Goal: Transaction & Acquisition: Subscribe to service/newsletter

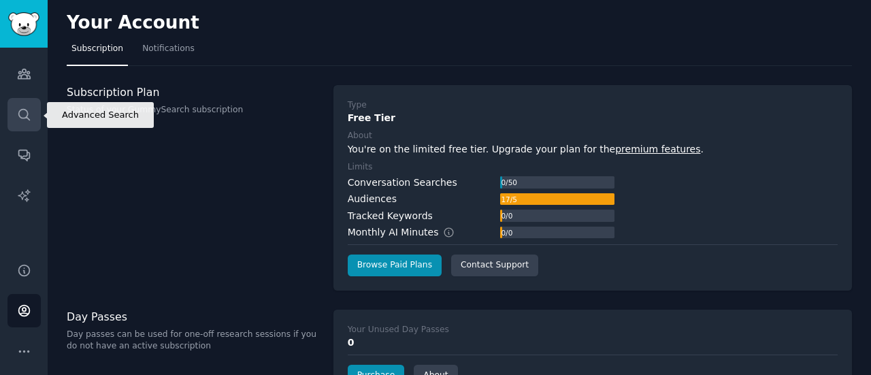
click at [23, 107] on icon "Sidebar" at bounding box center [24, 114] width 14 height 14
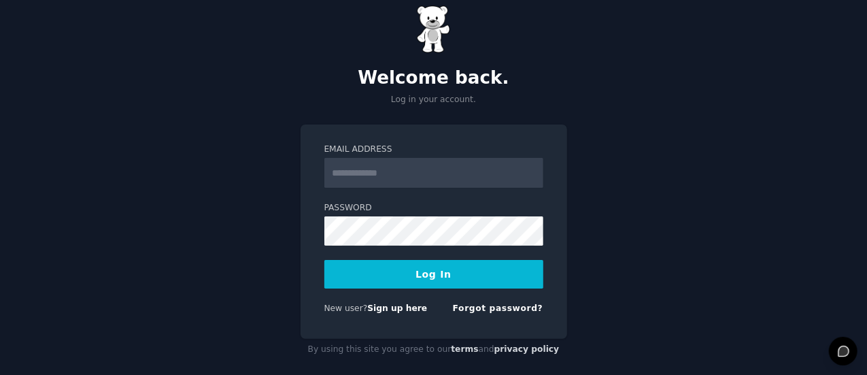
scroll to position [36, 0]
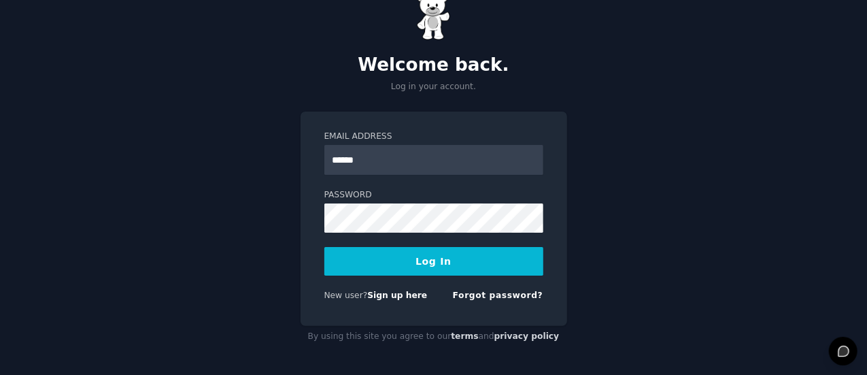
type input "**********"
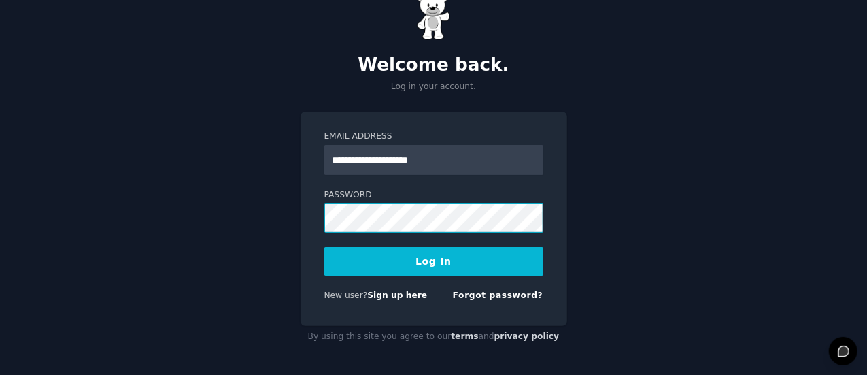
click at [325, 247] on button "Log In" at bounding box center [434, 261] width 219 height 29
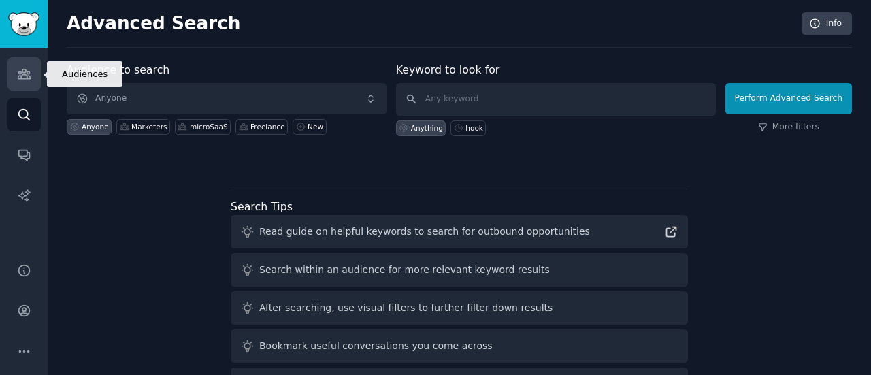
click at [25, 80] on icon "Sidebar" at bounding box center [24, 74] width 14 height 14
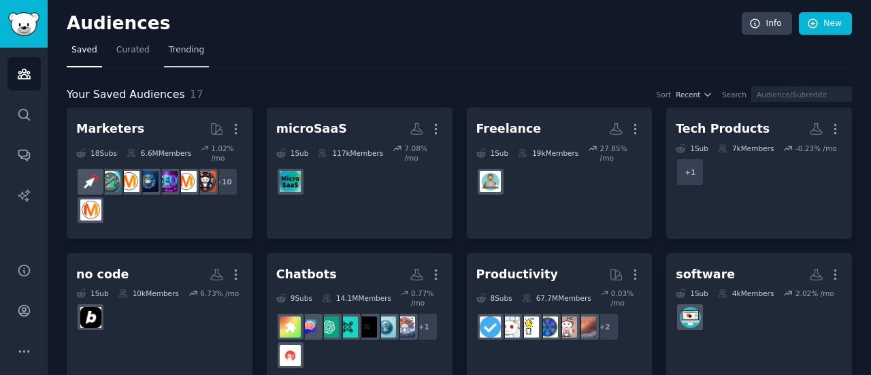
click at [184, 56] on link "Trending" at bounding box center [186, 53] width 45 height 28
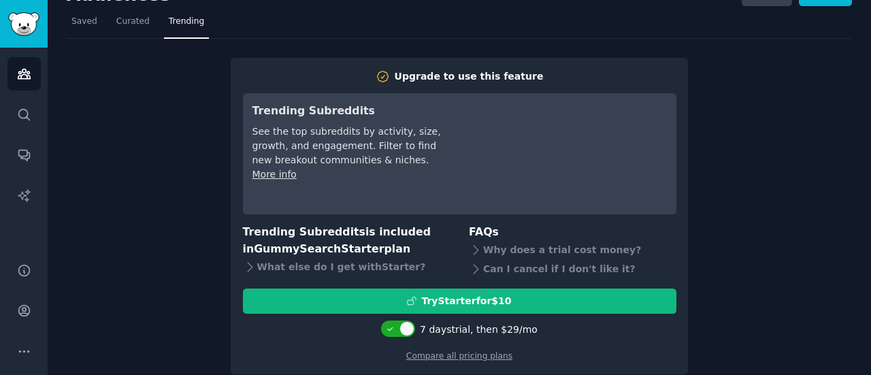
scroll to position [45, 0]
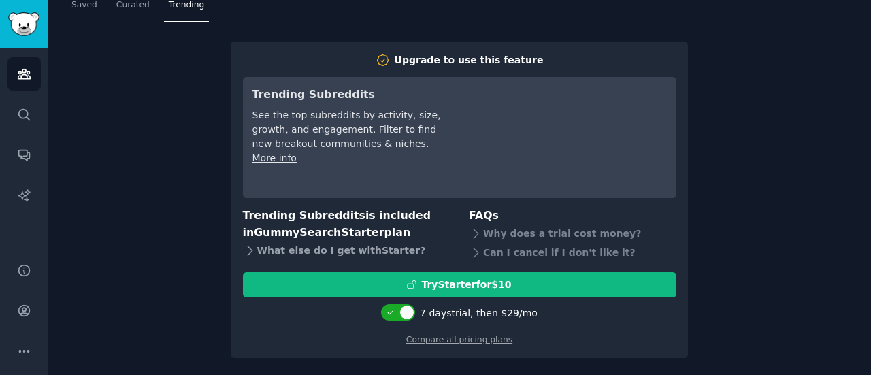
click at [369, 252] on div "What else do I get with Starter ?" at bounding box center [347, 250] width 208 height 19
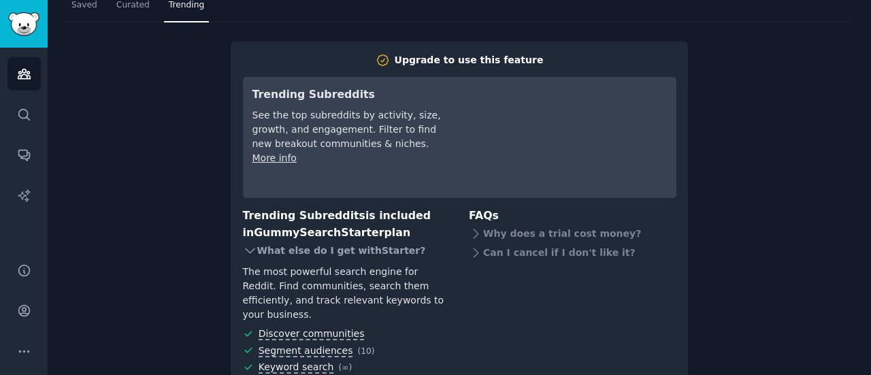
click at [370, 252] on div "What else do I get with Starter ?" at bounding box center [347, 250] width 208 height 19
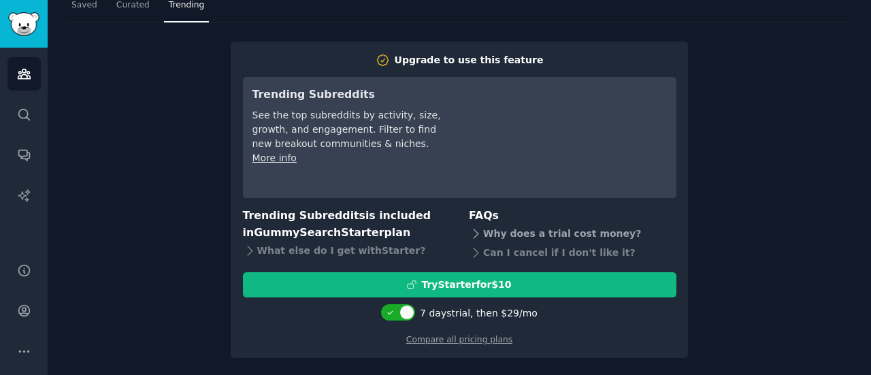
click at [528, 238] on div "Why does a trial cost money?" at bounding box center [573, 234] width 208 height 19
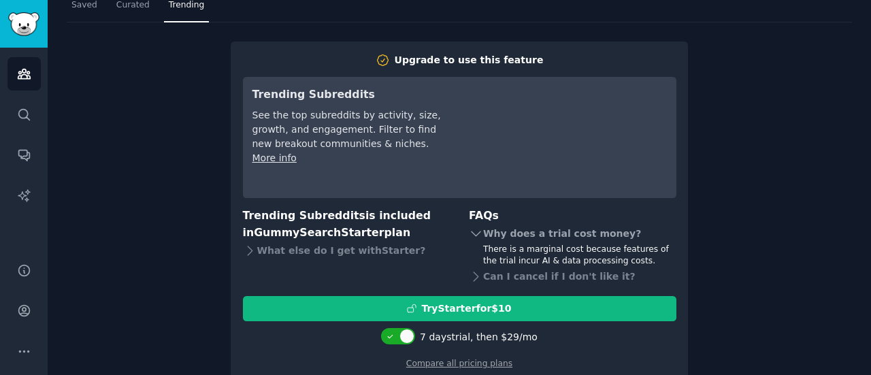
click at [533, 233] on div "Why does a trial cost money?" at bounding box center [573, 234] width 208 height 19
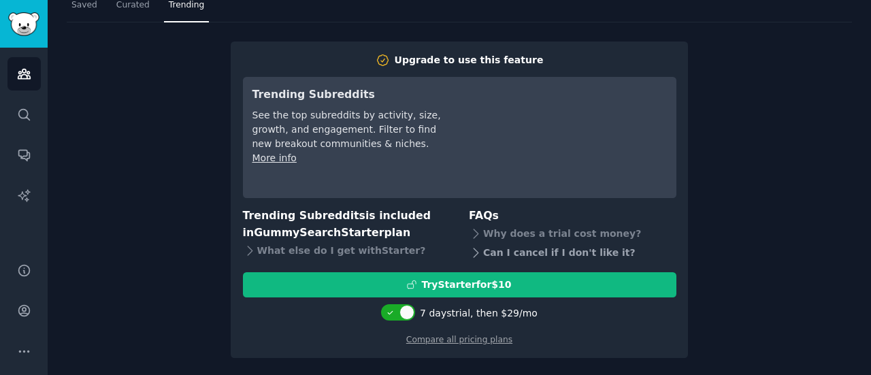
click at [529, 246] on div "Can I cancel if I don't like it?" at bounding box center [573, 253] width 208 height 19
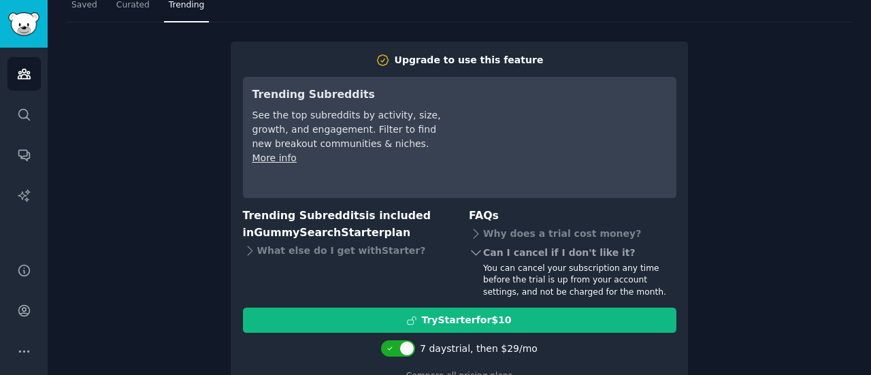
click at [527, 251] on div "Can I cancel if I don't like it?" at bounding box center [573, 253] width 208 height 19
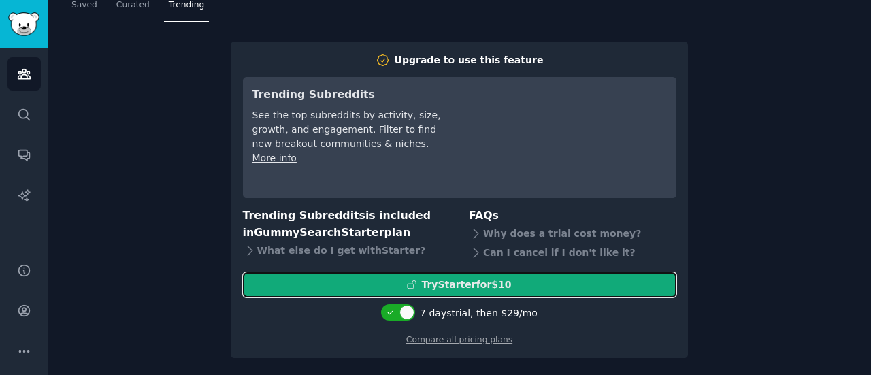
click at [514, 280] on div "Try Starter for $10" at bounding box center [460, 285] width 432 height 14
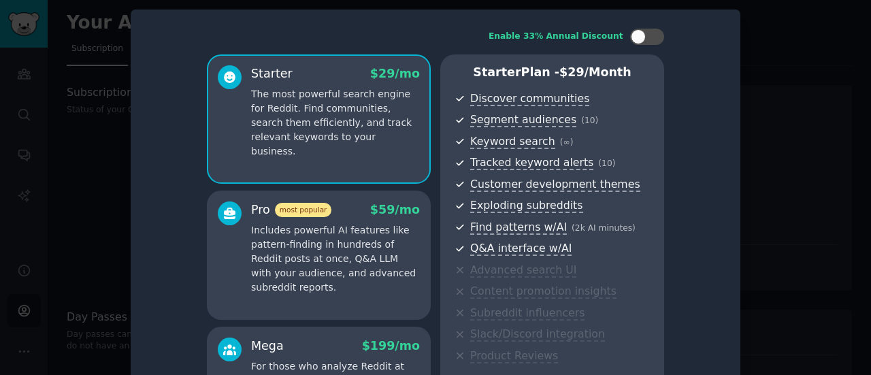
click at [82, 125] on div at bounding box center [435, 187] width 871 height 375
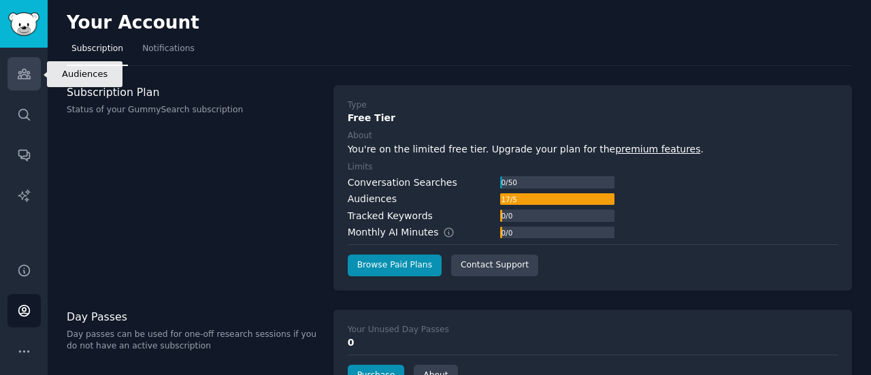
click at [12, 78] on link "Audiences" at bounding box center [23, 73] width 33 height 33
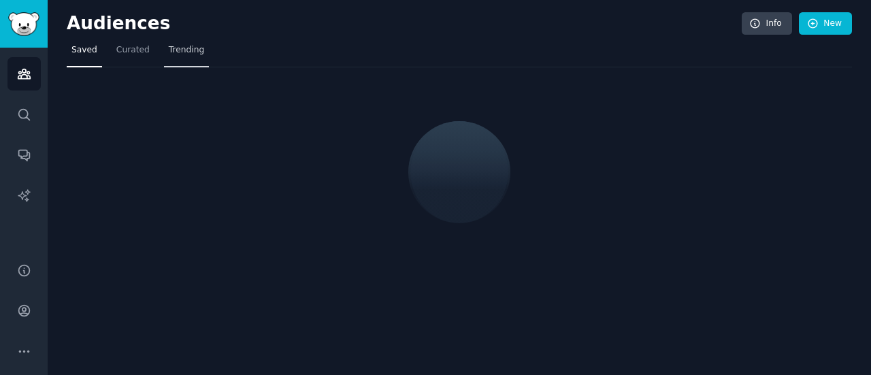
click at [197, 46] on link "Trending" at bounding box center [186, 53] width 45 height 28
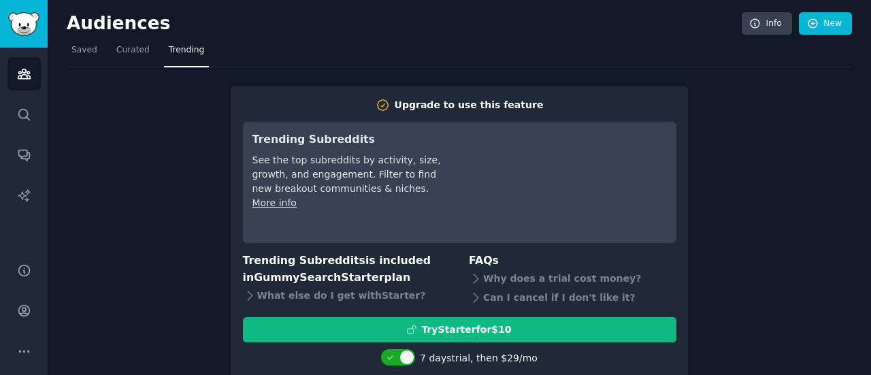
click at [148, 200] on div "Upgrade to use this feature Trending Subreddits See the top subreddits by activ…" at bounding box center [459, 235] width 785 height 336
click at [118, 65] on link "Curated" at bounding box center [133, 53] width 43 height 28
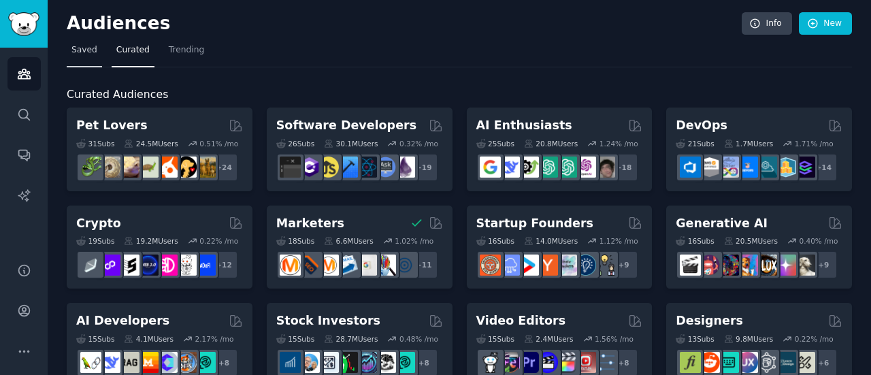
click at [90, 52] on span "Saved" at bounding box center [84, 50] width 26 height 12
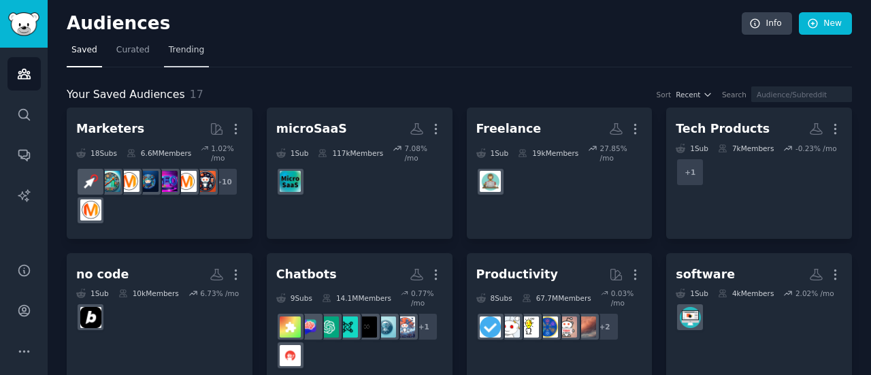
click at [169, 51] on span "Trending" at bounding box center [186, 50] width 35 height 12
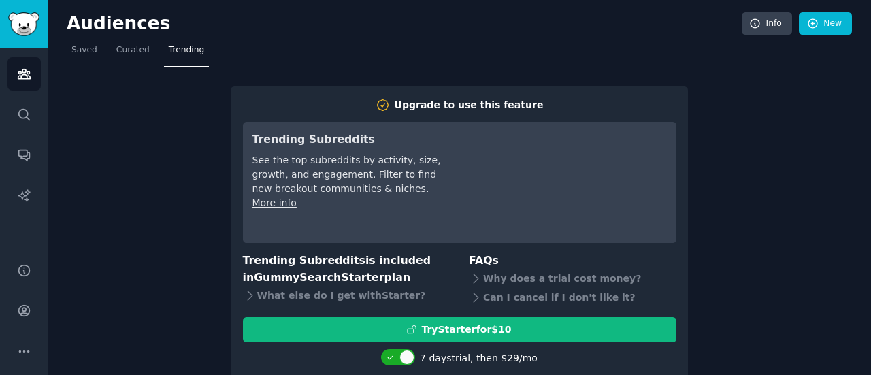
scroll to position [45, 0]
